Goal: Task Accomplishment & Management: Manage account settings

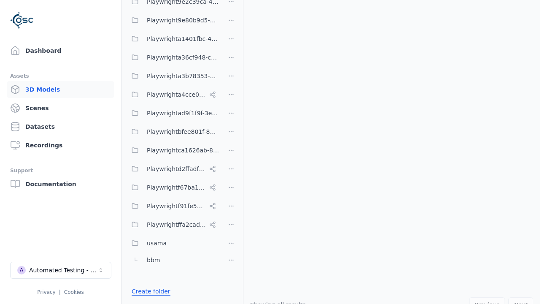
click at [148, 291] on link "Create folder" at bounding box center [151, 291] width 39 height 8
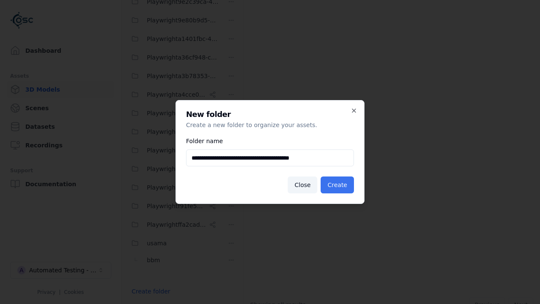
type input "**********"
click at [339, 185] on button "Create" at bounding box center [336, 184] width 33 height 17
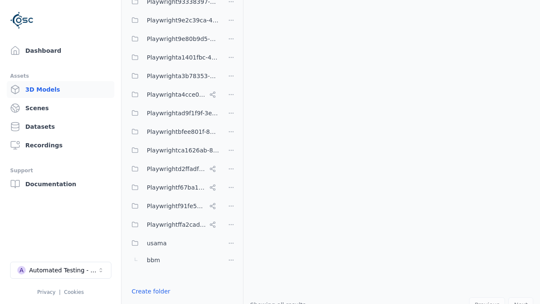
click at [148, 298] on button "Done editing" at bounding box center [150, 305] width 48 height 15
click at [141, 298] on button "Done editing" at bounding box center [150, 305] width 48 height 15
click at [231, 93] on html "Support Dashboard Assets 3D Models Scenes Datasets Recordings Support Documenta…" at bounding box center [270, 152] width 540 height 304
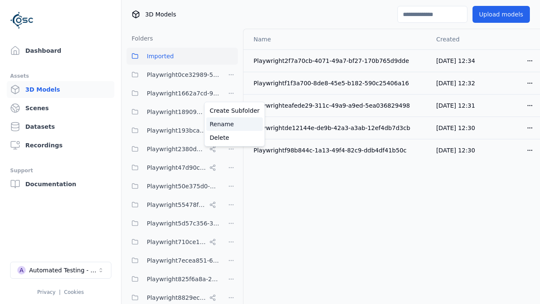
click at [231, 124] on div "Rename" at bounding box center [234, 123] width 56 height 13
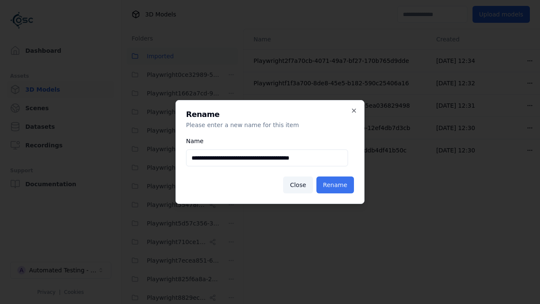
type input "**********"
click at [336, 185] on button "Rename" at bounding box center [335, 184] width 38 height 17
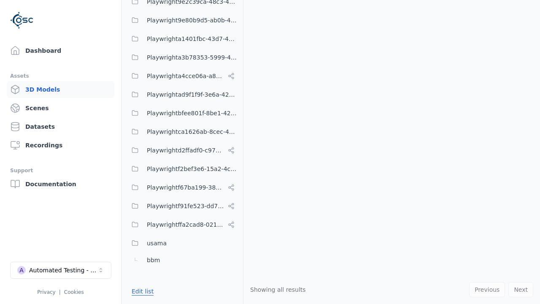
click at [141, 291] on button "Edit list" at bounding box center [142, 290] width 32 height 15
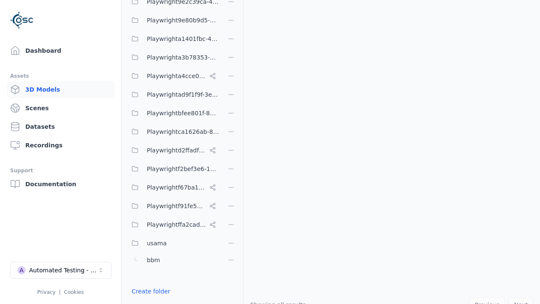
click at [231, 152] on html "Support Dashboard Assets 3D Models Scenes Datasets Recordings Support Documenta…" at bounding box center [270, 152] width 540 height 304
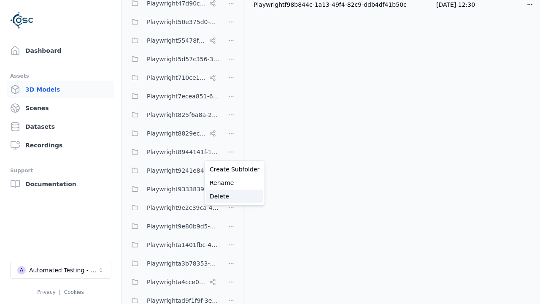
click at [231, 196] on div "Delete" at bounding box center [234, 195] width 56 height 13
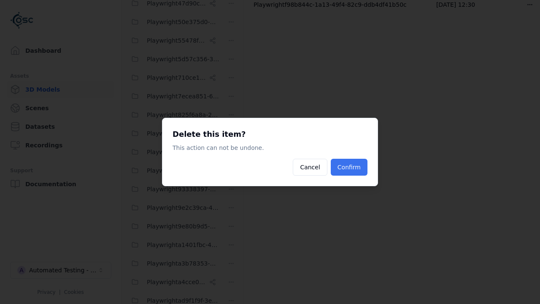
click at [350, 167] on button "Confirm" at bounding box center [348, 167] width 37 height 17
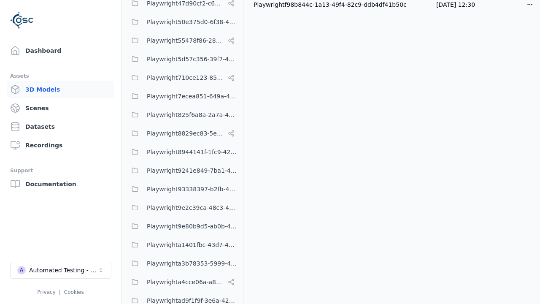
scroll to position [351, 0]
